Goal: Information Seeking & Learning: Learn about a topic

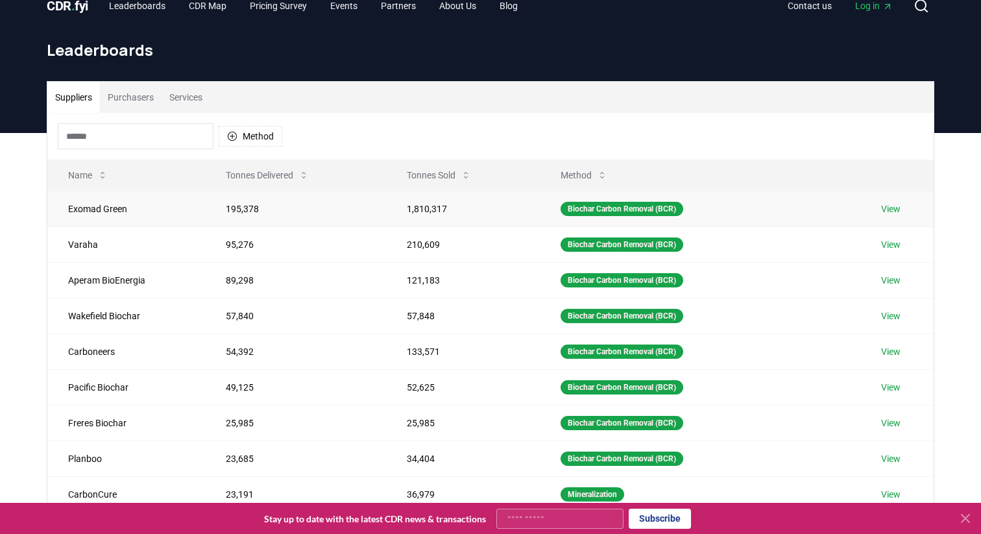
scroll to position [10, 0]
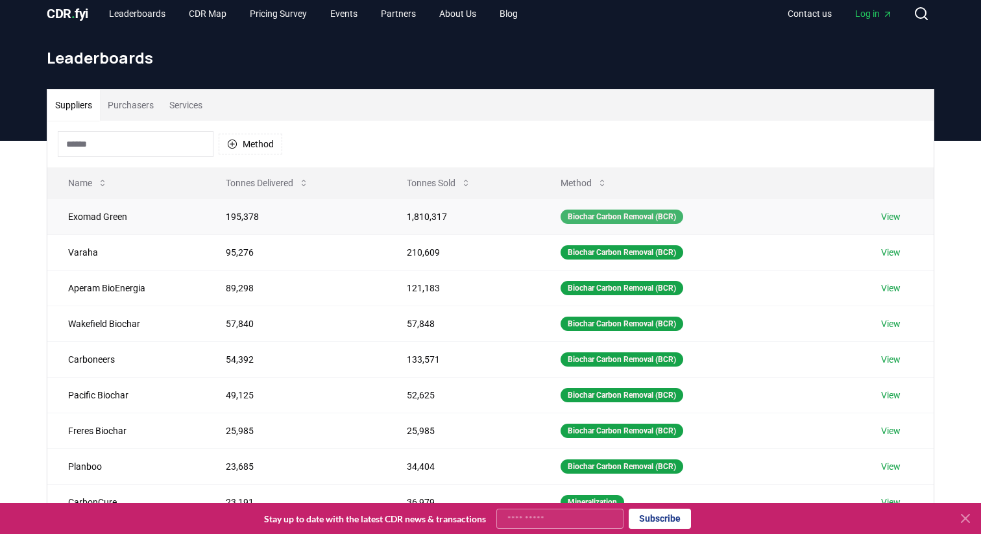
click at [581, 212] on div "Biochar Carbon Removal (BCR)" at bounding box center [622, 217] width 123 height 14
click at [581, 218] on div "Biochar Carbon Removal (BCR)" at bounding box center [622, 217] width 123 height 14
click at [895, 215] on link "View" at bounding box center [890, 216] width 19 height 13
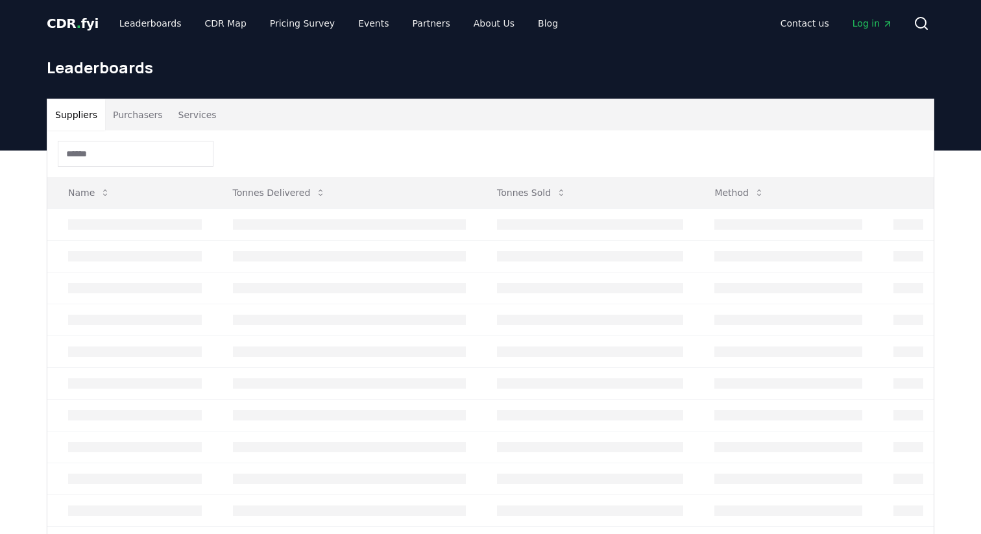
scroll to position [10, 0]
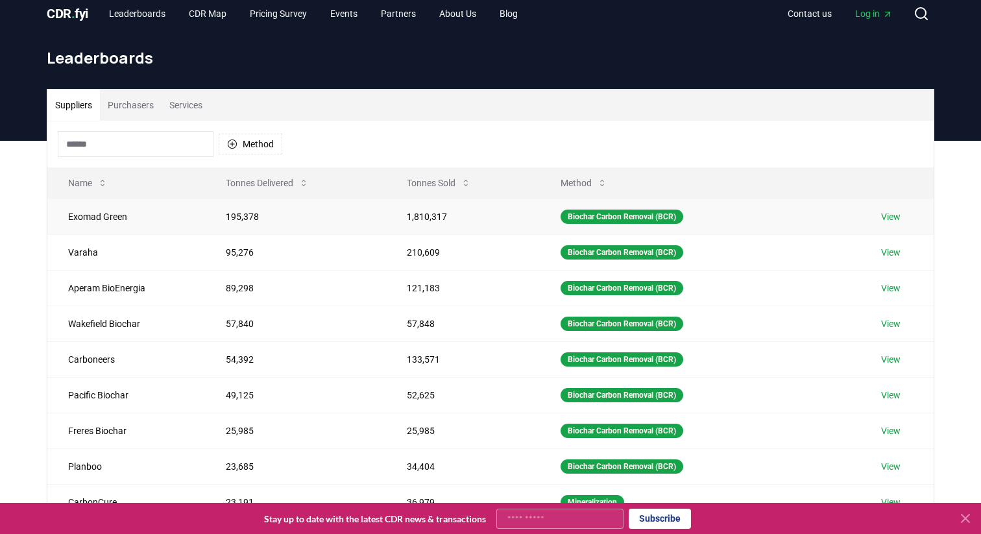
click at [890, 217] on link "View" at bounding box center [890, 216] width 19 height 13
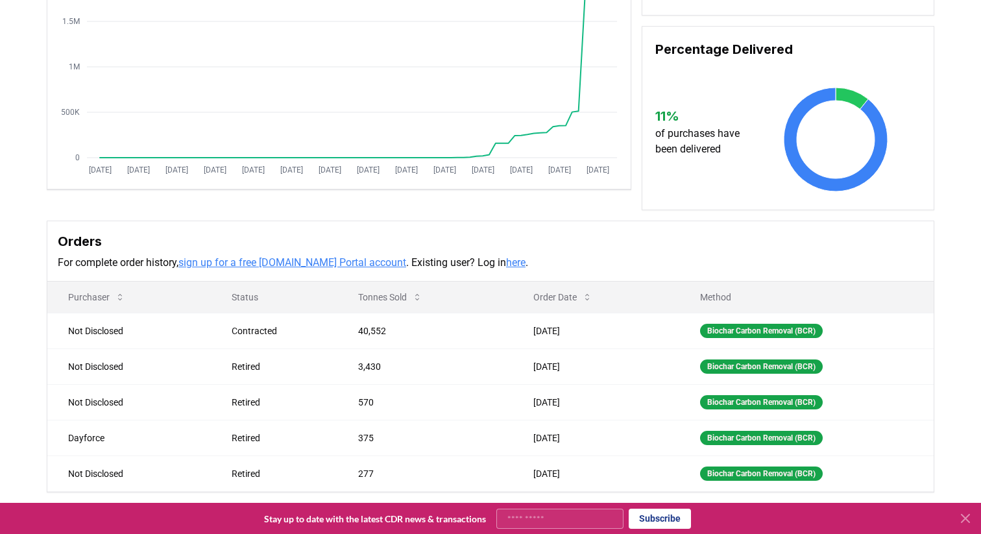
scroll to position [385, 0]
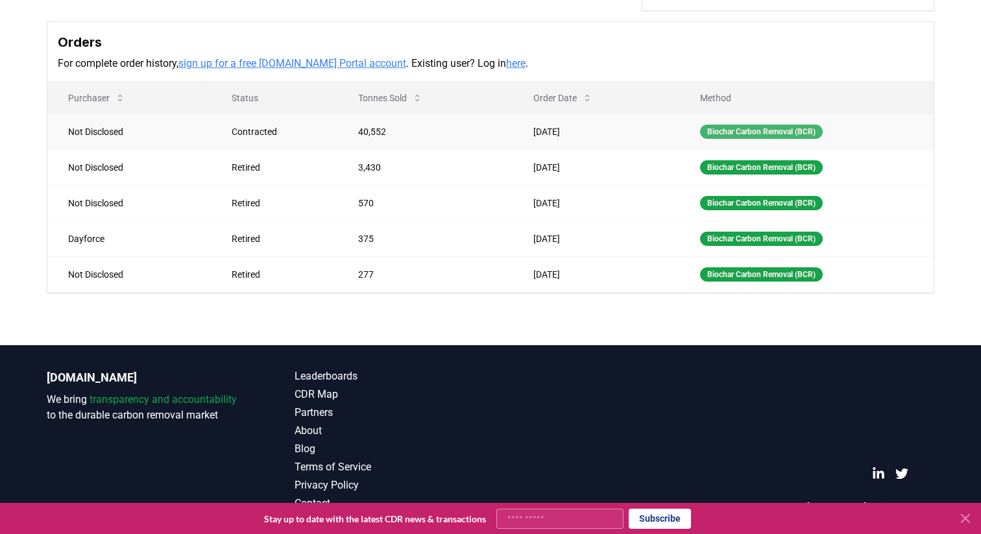
click at [756, 126] on div "Biochar Carbon Removal (BCR)" at bounding box center [761, 132] width 123 height 14
click at [506, 65] on link "here" at bounding box center [515, 63] width 19 height 12
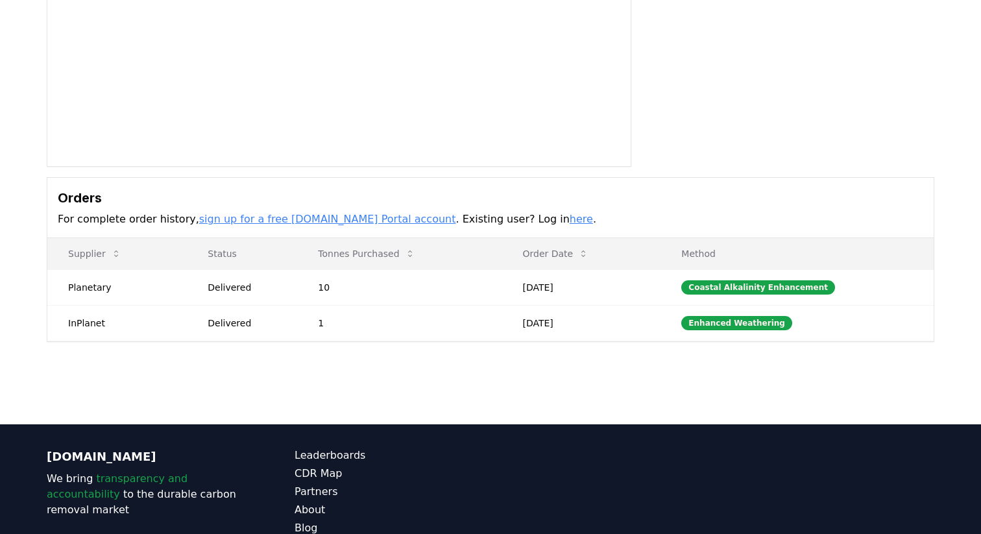
scroll to position [214, 0]
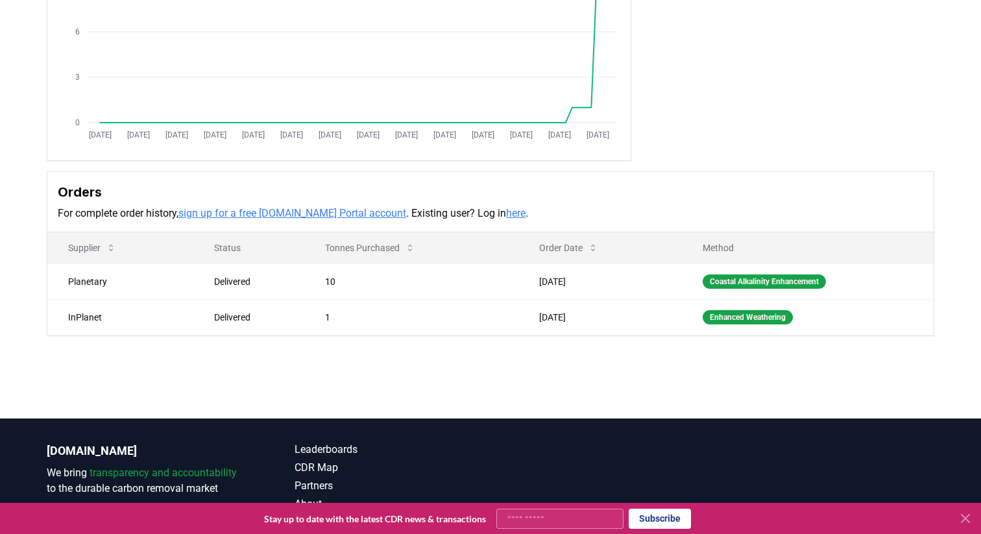
click at [506, 215] on link "here" at bounding box center [515, 213] width 19 height 12
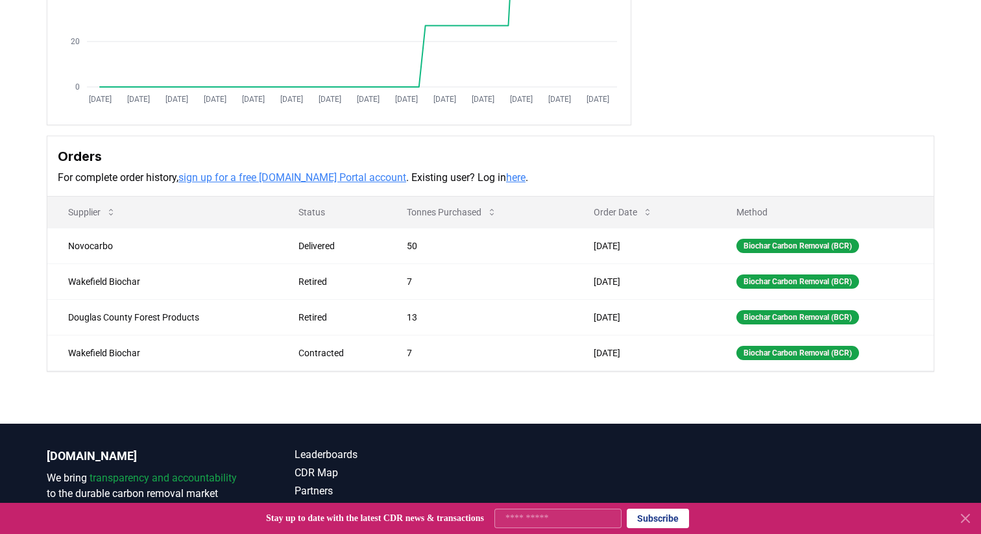
scroll to position [328, 0]
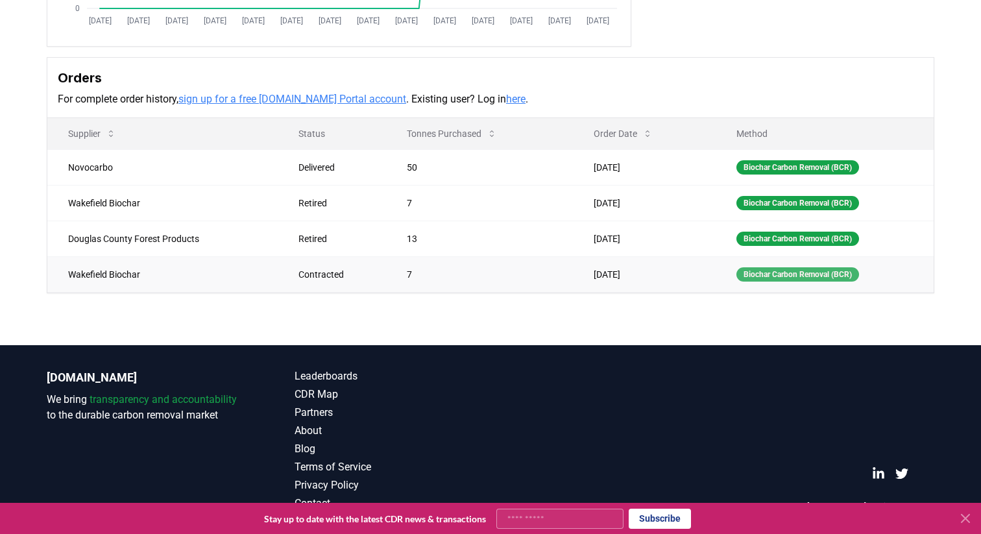
click at [793, 274] on div "Biochar Carbon Removal (BCR)" at bounding box center [797, 274] width 123 height 14
click at [791, 274] on div "Biochar Carbon Removal (BCR)" at bounding box center [797, 274] width 123 height 14
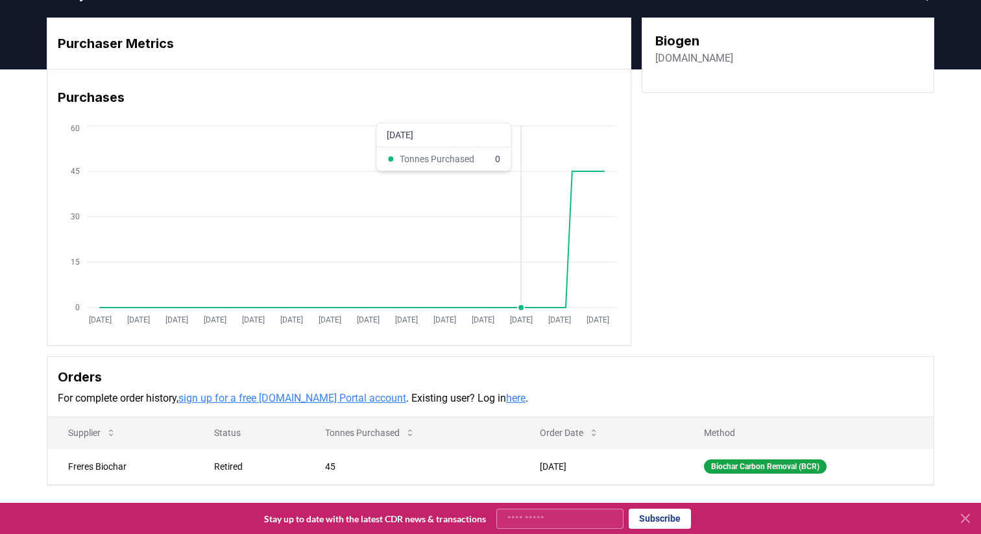
scroll to position [30, 0]
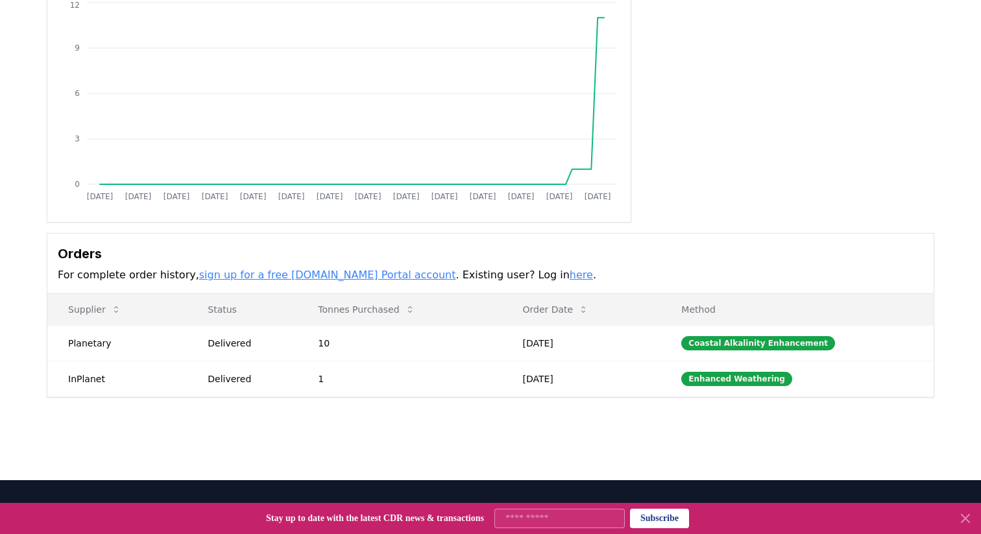
scroll to position [154, 0]
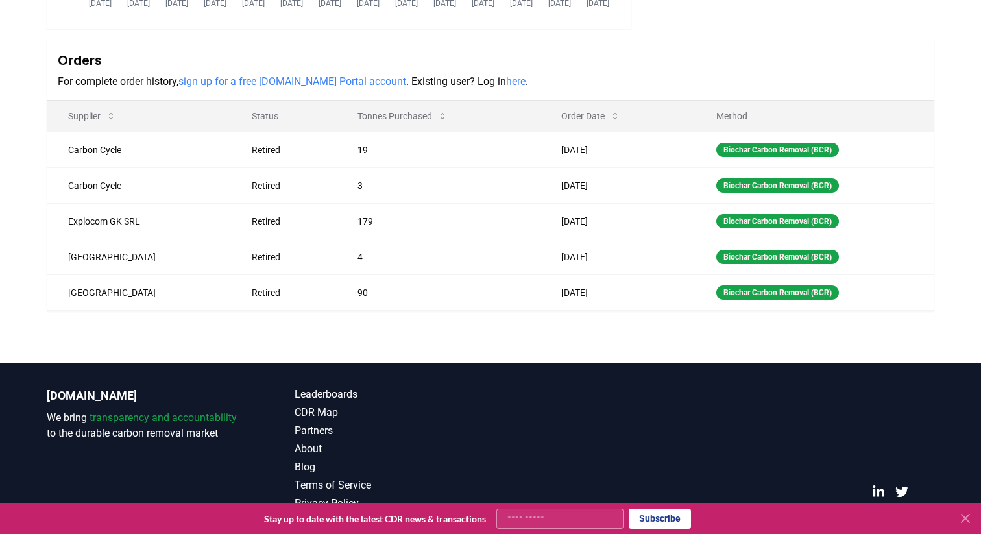
scroll to position [343, 0]
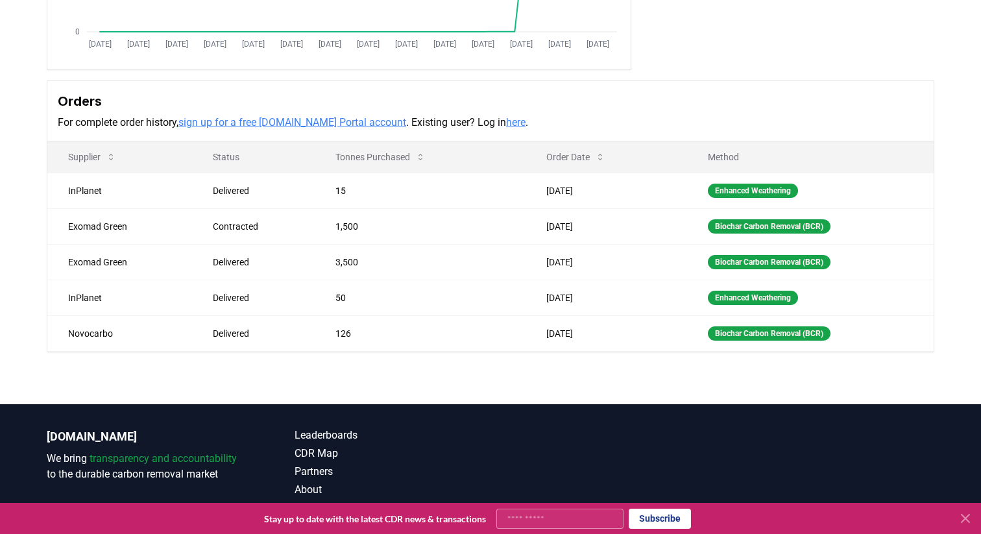
scroll to position [336, 0]
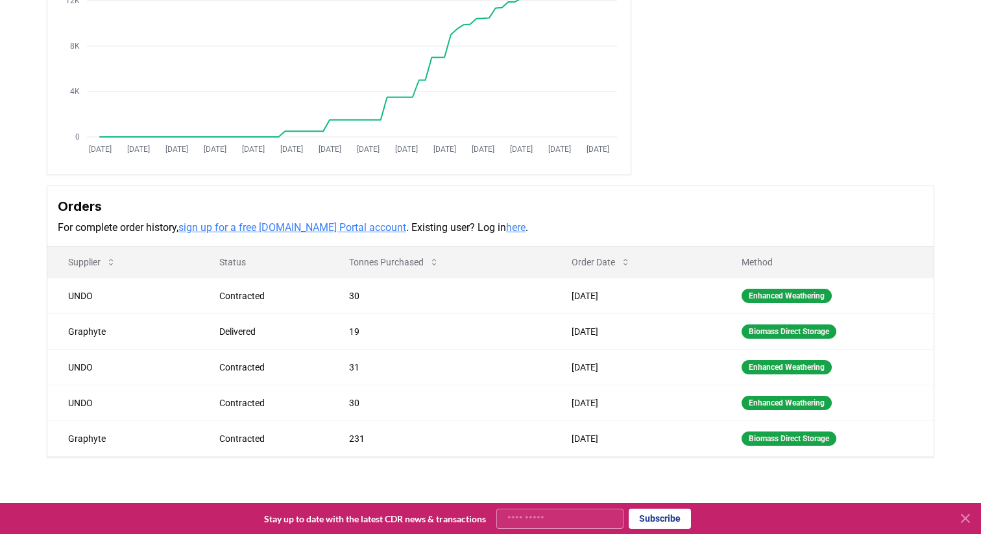
scroll to position [200, 0]
